Goal: Complete application form

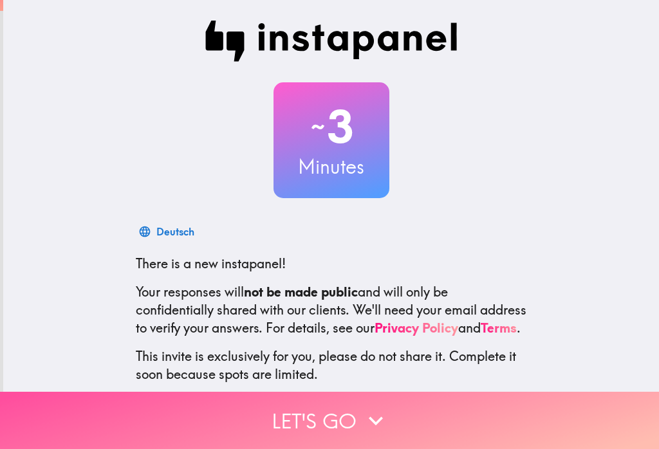
click at [367, 429] on icon "button" at bounding box center [376, 421] width 28 height 28
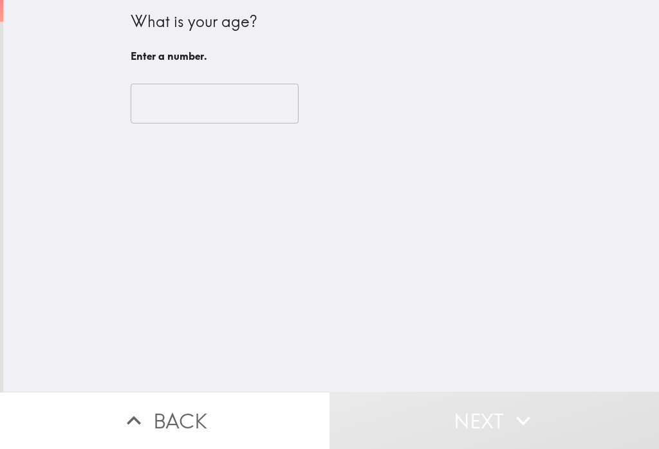
click at [250, 104] on input "number" at bounding box center [215, 104] width 168 height 40
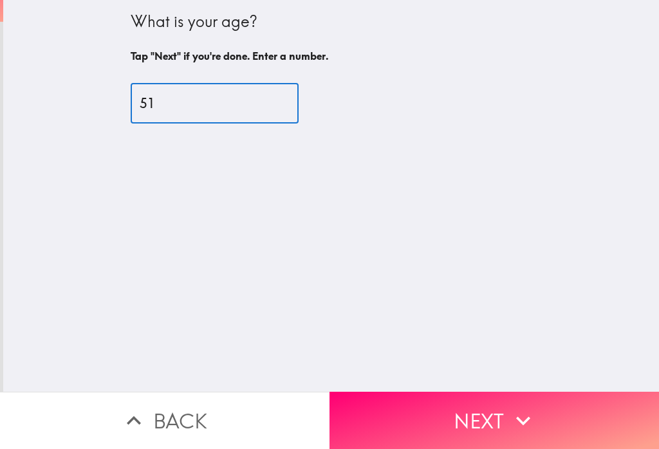
type input "51"
click at [603, 144] on div "What is your age? Tap "Next" if you're done. Enter a number. 51 ​" at bounding box center [331, 196] width 656 height 392
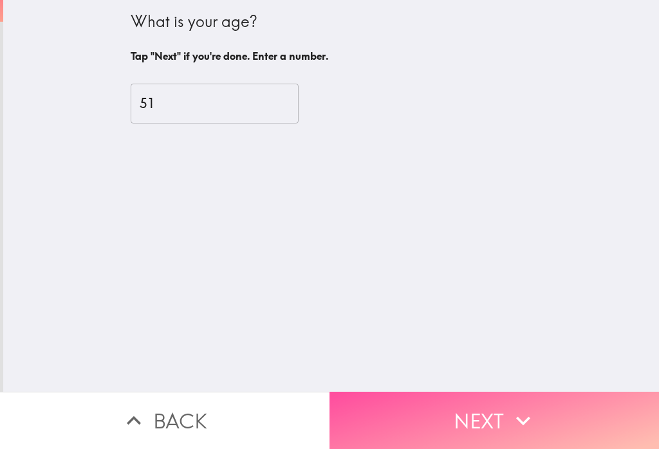
click at [514, 421] on icon "button" at bounding box center [523, 421] width 28 height 28
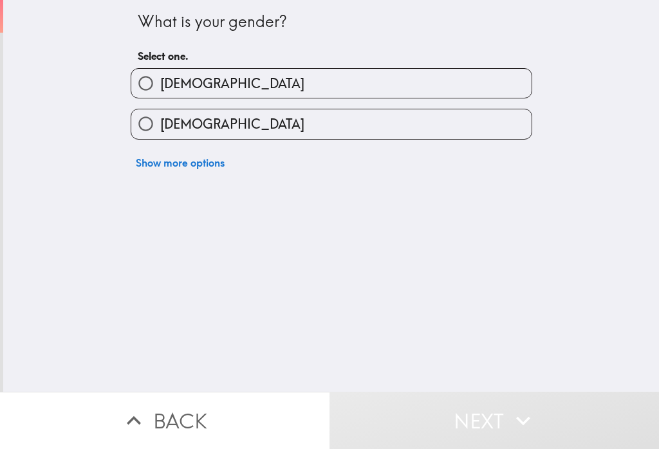
click at [470, 121] on label "[DEMOGRAPHIC_DATA]" at bounding box center [331, 123] width 400 height 29
click at [160, 121] on input "[DEMOGRAPHIC_DATA]" at bounding box center [145, 123] width 29 height 29
radio input "true"
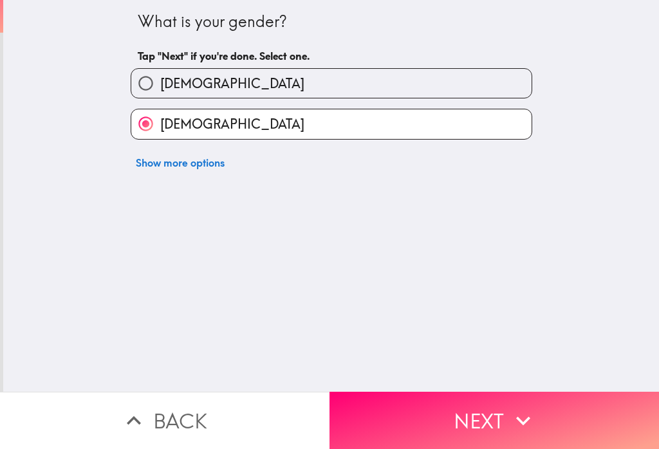
click at [481, 418] on button "Next" at bounding box center [495, 420] width 330 height 57
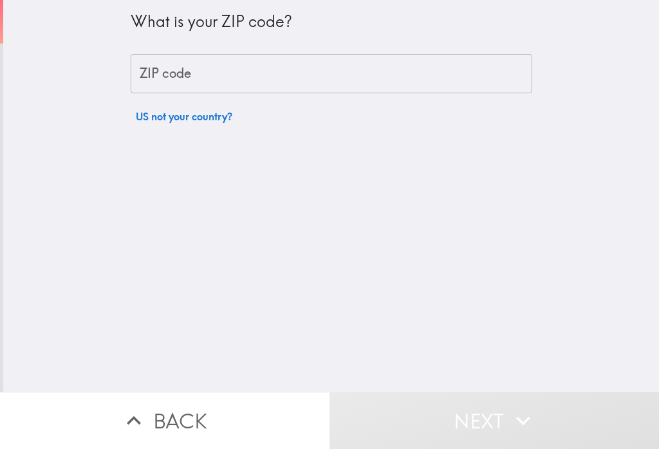
click at [436, 62] on input "ZIP code" at bounding box center [332, 74] width 402 height 40
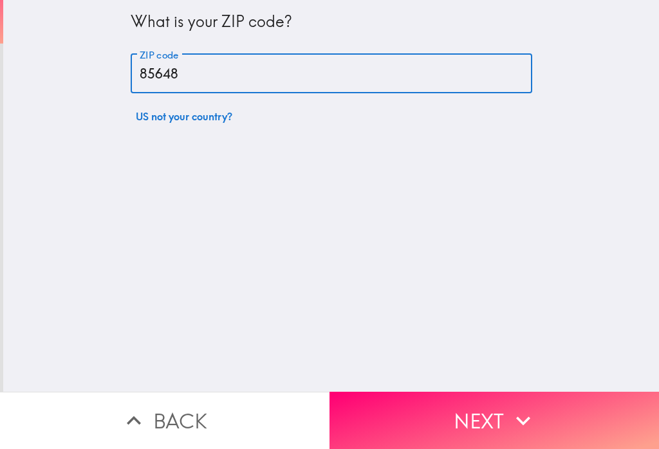
type input "85648"
click at [516, 143] on div "What is your ZIP code? ZIP code 85648 ZIP code US not your country?" at bounding box center [331, 196] width 656 height 392
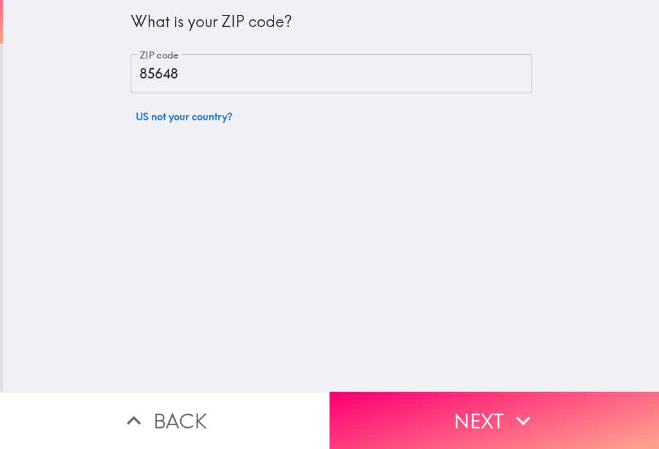
click at [541, 409] on button "Next" at bounding box center [495, 420] width 330 height 57
click at [511, 423] on icon "button" at bounding box center [523, 421] width 28 height 28
